Goal: Find specific page/section: Find specific page/section

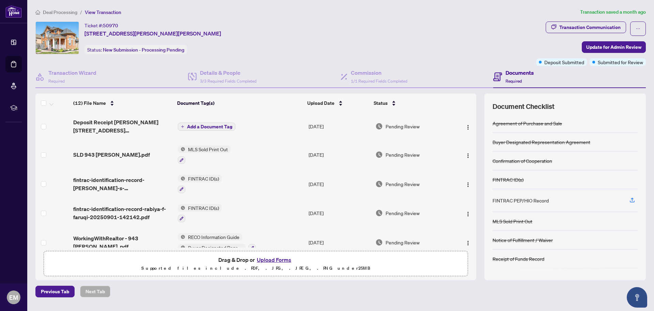
scroll to position [17, 0]
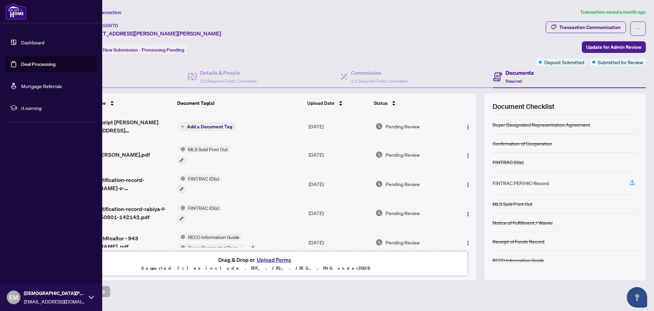
click at [30, 40] on link "Dashboard" at bounding box center [32, 42] width 23 height 6
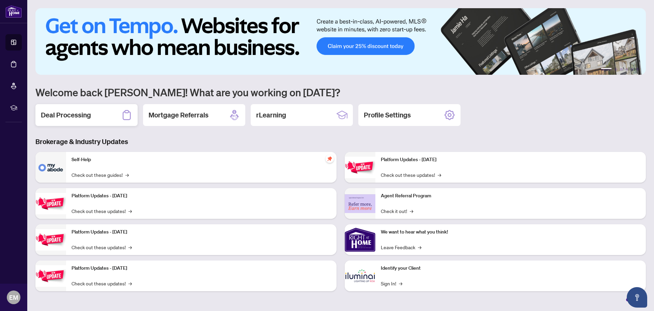
click at [96, 118] on div "Deal Processing" at bounding box center [86, 115] width 102 height 22
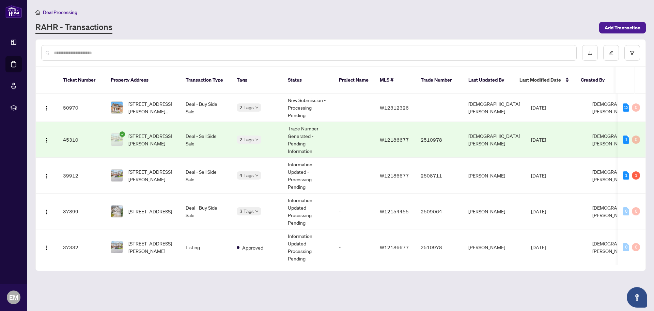
click at [185, 134] on td "Deal - Sell Side Sale" at bounding box center [205, 140] width 51 height 36
